Goal: Task Accomplishment & Management: Manage account settings

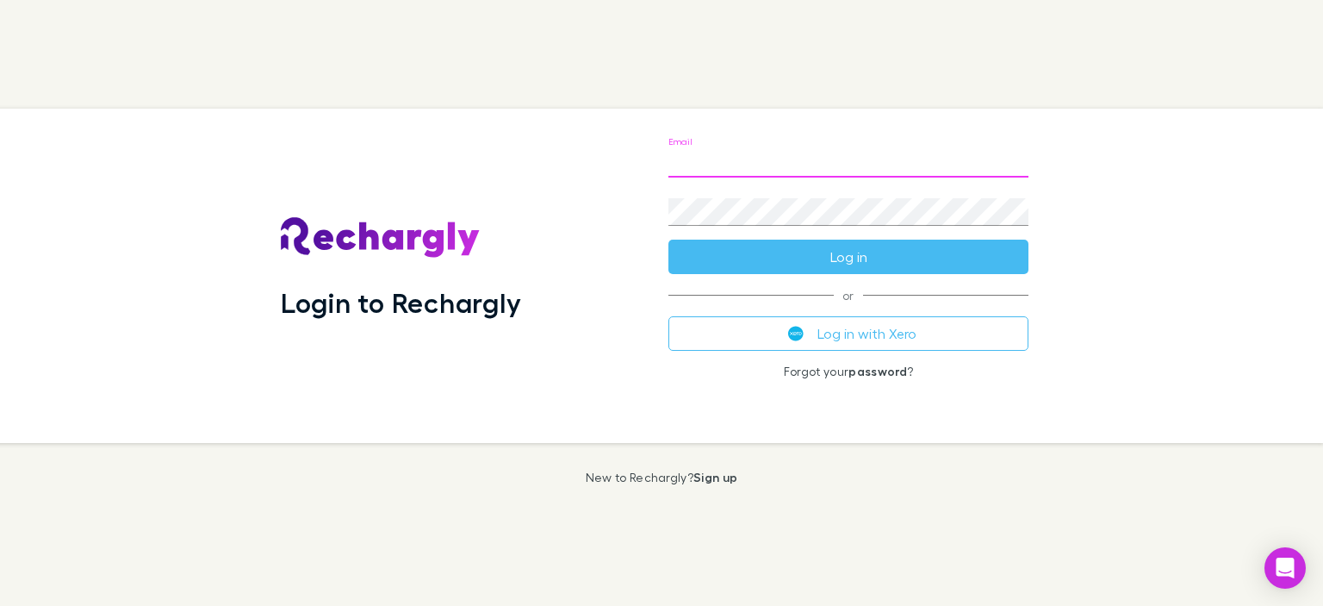
click at [758, 164] on input "Email" at bounding box center [848, 164] width 360 height 28
type input "**********"
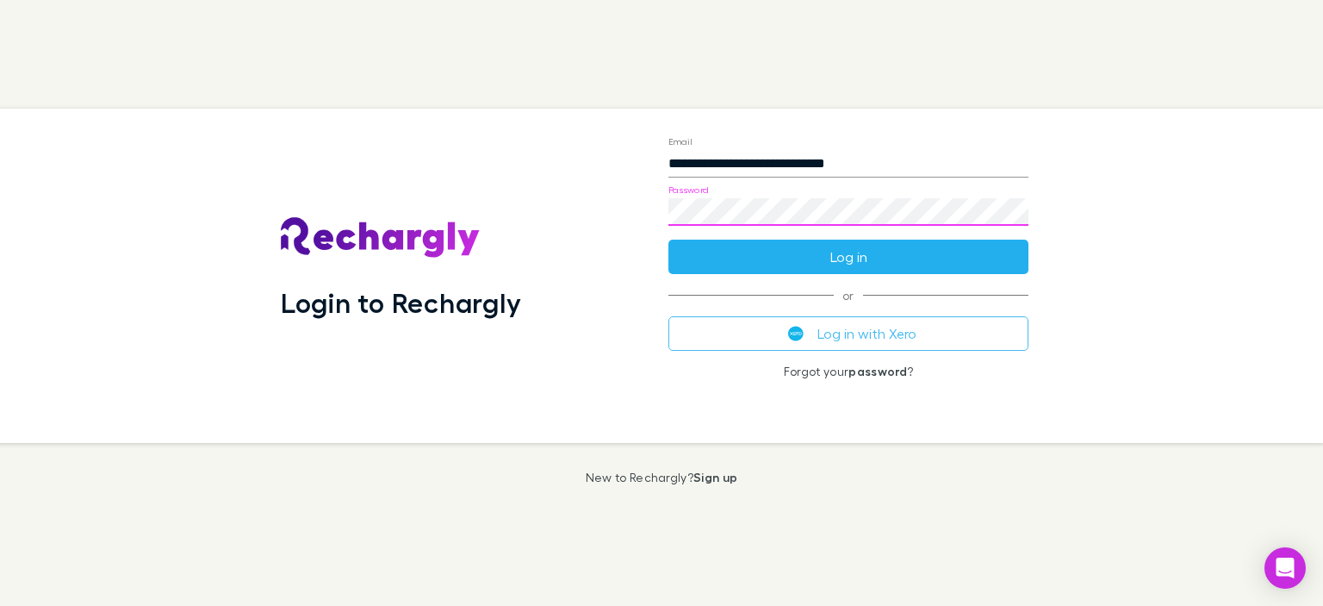
click at [854, 252] on button "Log in" at bounding box center [848, 256] width 360 height 34
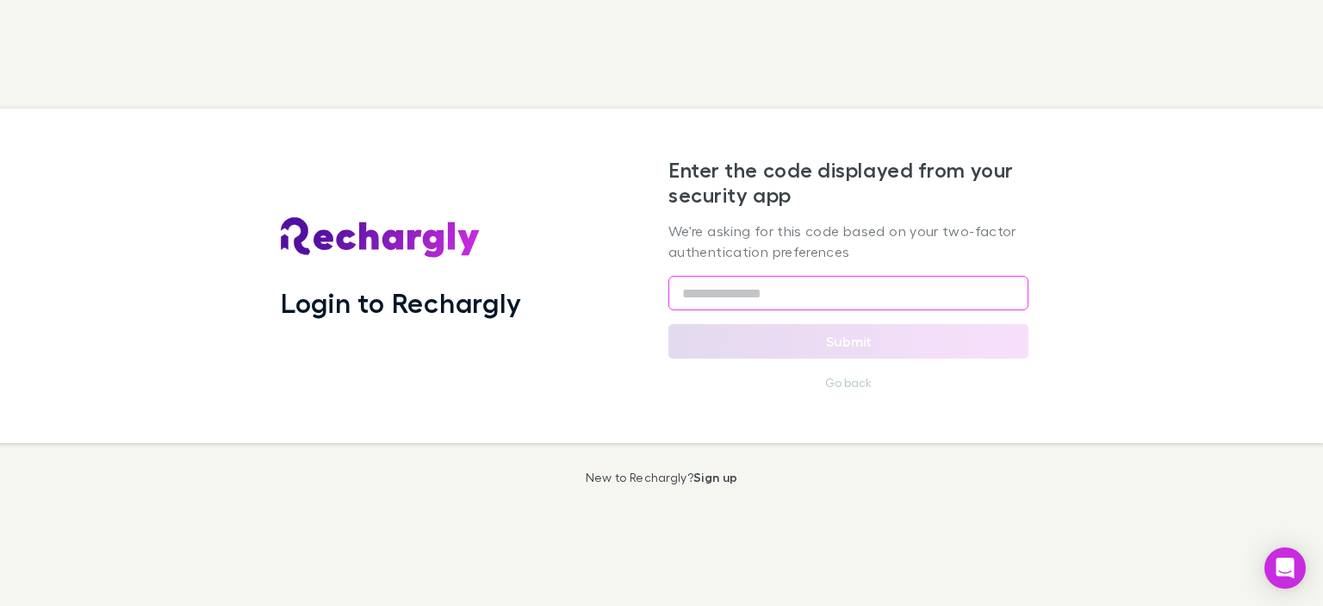
click at [817, 289] on input "text" at bounding box center [848, 293] width 360 height 34
click at [783, 300] on input "text" at bounding box center [848, 293] width 360 height 34
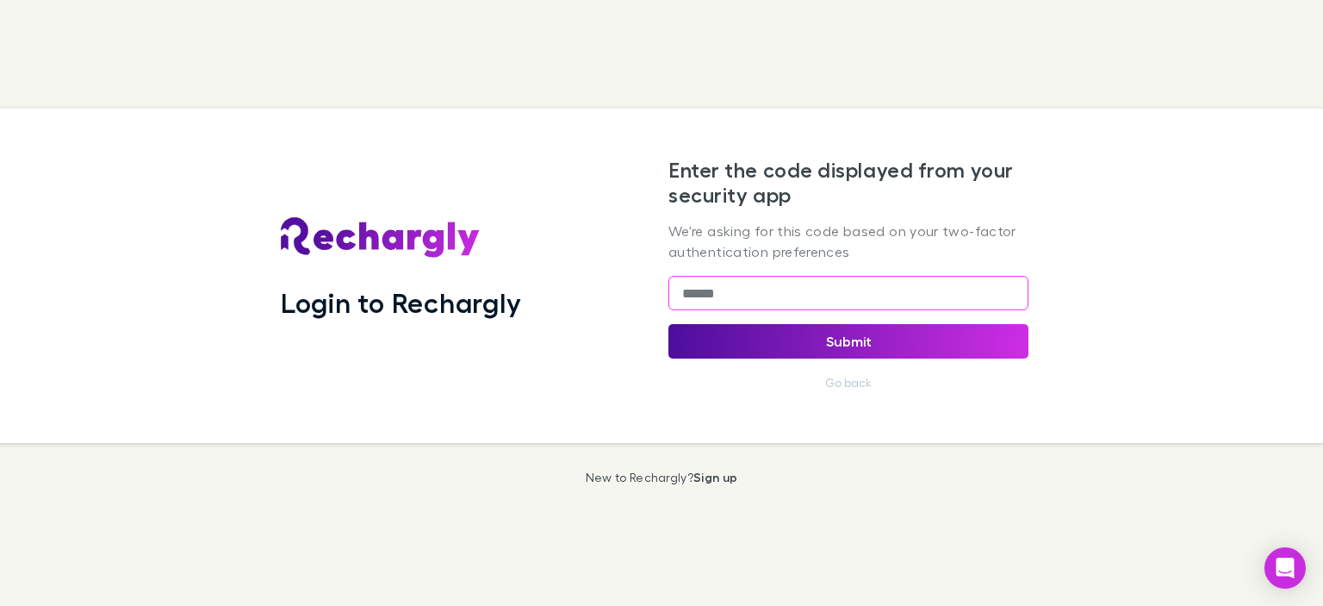
type input "******"
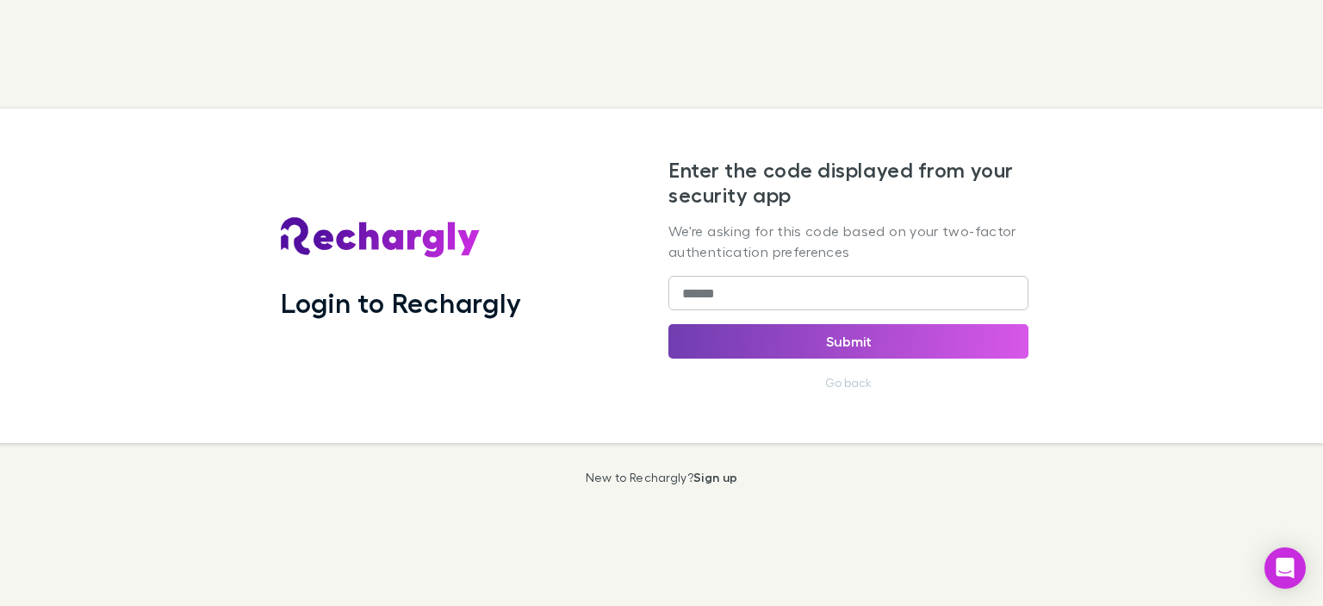
click at [820, 345] on button "Submit" at bounding box center [848, 341] width 360 height 34
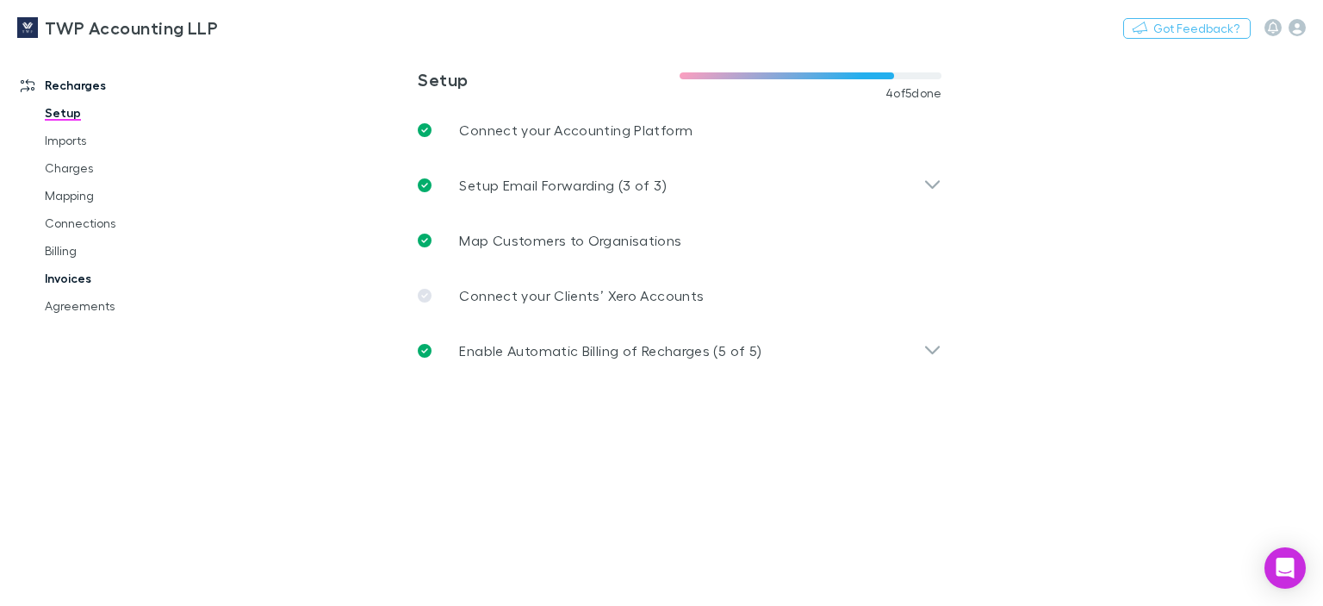
click at [52, 277] on link "Invoices" at bounding box center [127, 278] width 198 height 28
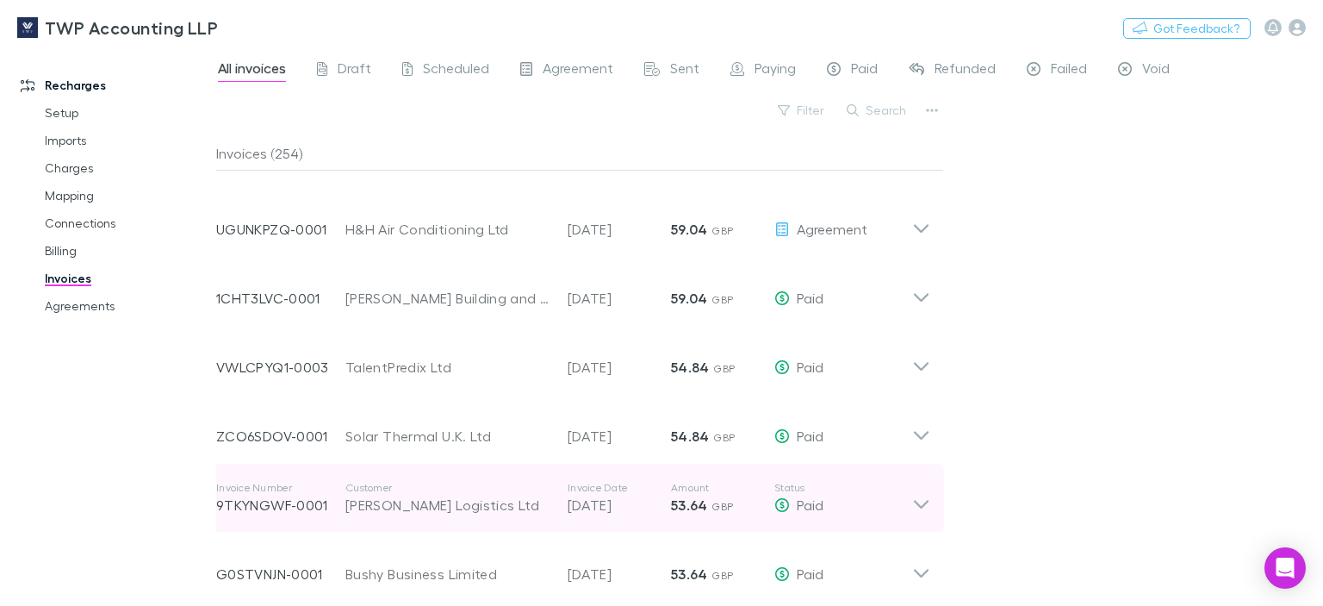
scroll to position [10973, 0]
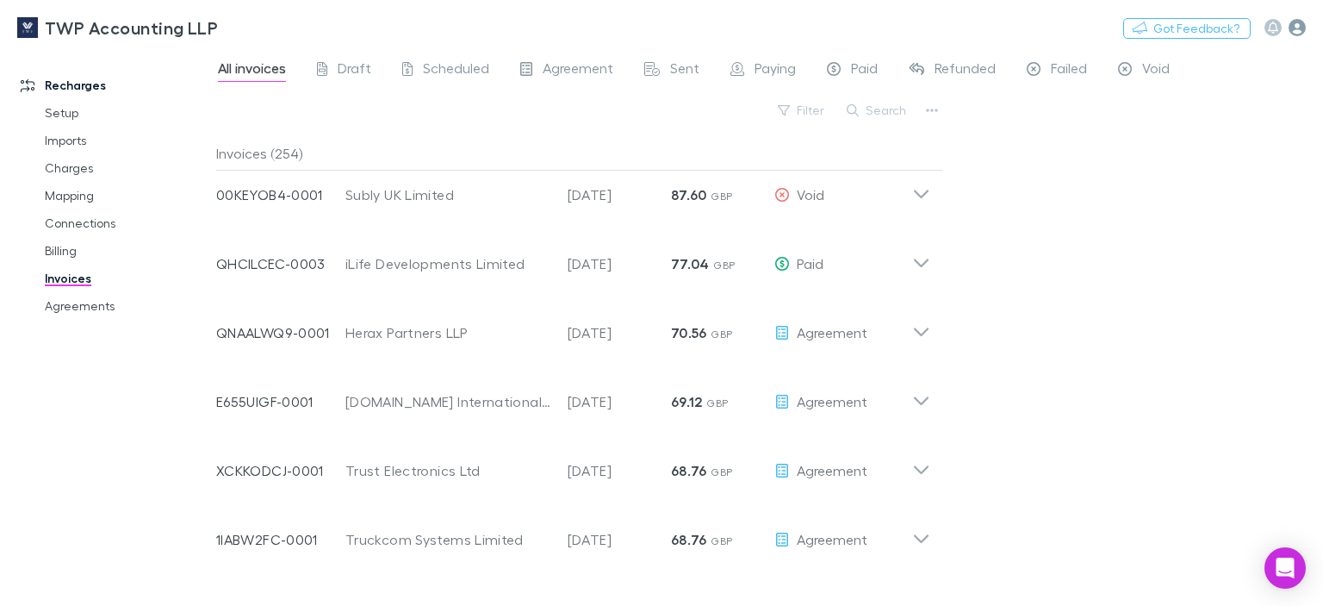
click at [1294, 30] on icon "button" at bounding box center [1297, 27] width 17 height 17
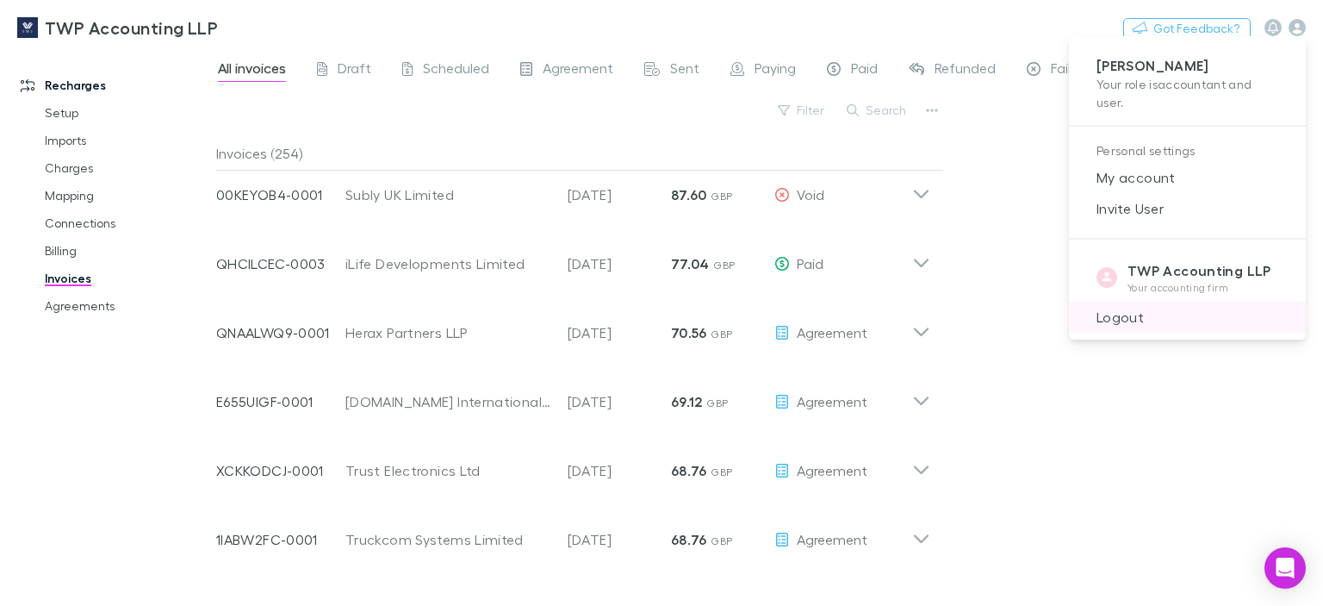
click at [1121, 321] on span "Logout" at bounding box center [1187, 317] width 209 height 21
